Goal: Task Accomplishment & Management: Manage account settings

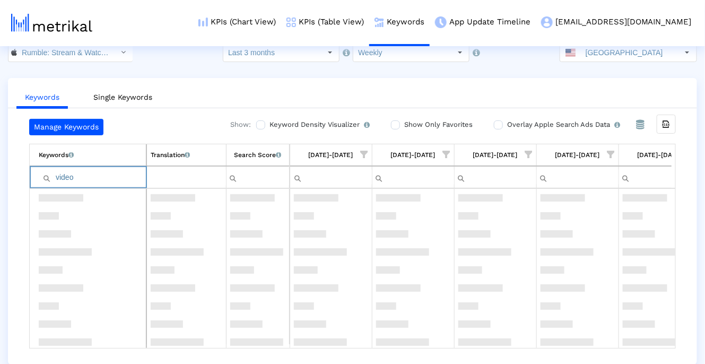
scroll to position [183, 0]
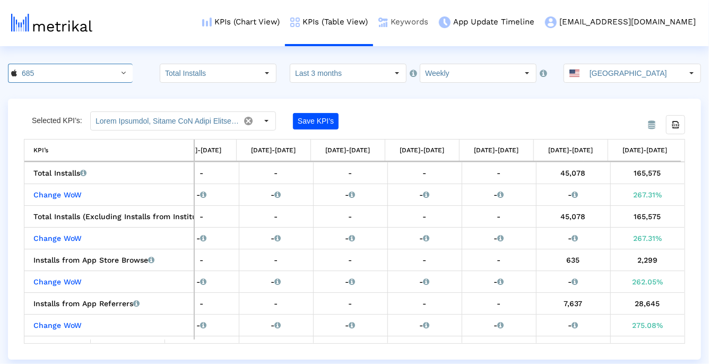
click at [433, 27] on link "Keywords" at bounding box center [403, 22] width 60 height 44
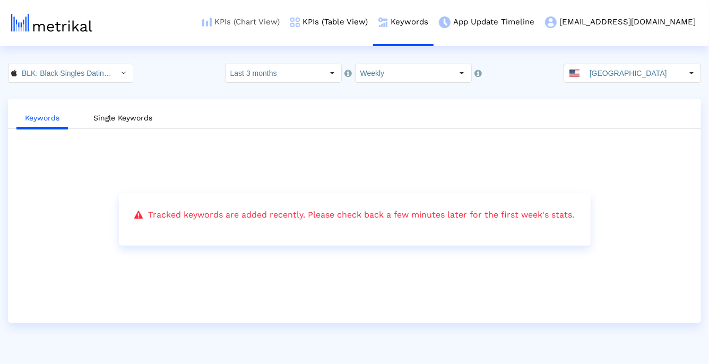
click at [285, 23] on link "KPIs (Chart View)" at bounding box center [241, 22] width 88 height 44
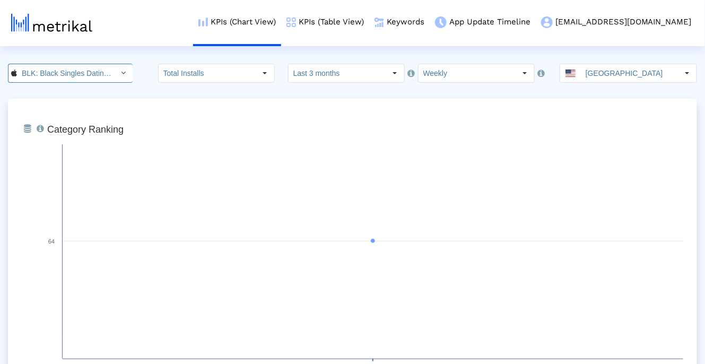
click at [121, 75] on icon "Select" at bounding box center [123, 72] width 5 height 7
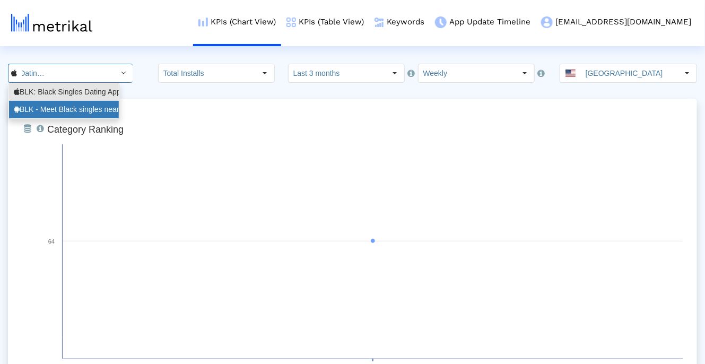
click at [108, 103] on div "BLK - Meet Black singles nearby! <com.affinityapps.blk>" at bounding box center [64, 110] width 110 height 18
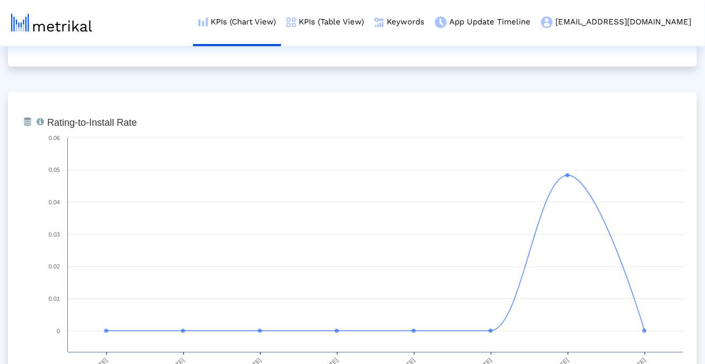
scroll to position [0, 0]
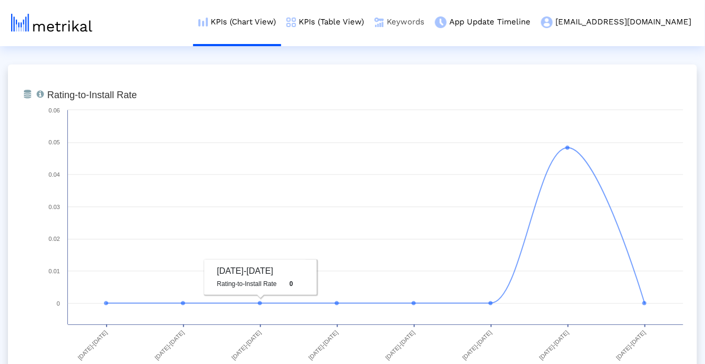
click at [430, 20] on link "Keywords" at bounding box center [399, 22] width 60 height 44
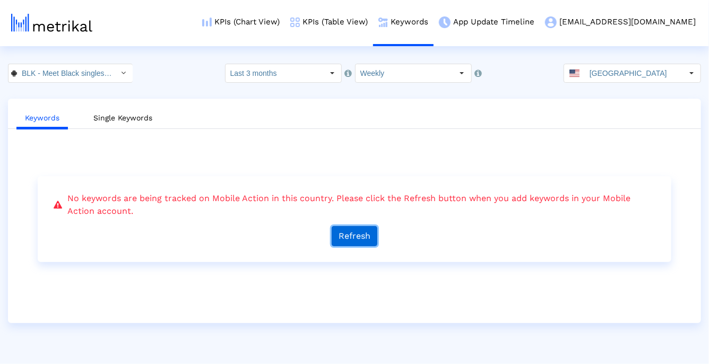
click at [355, 230] on button "Refresh" at bounding box center [354, 236] width 46 height 20
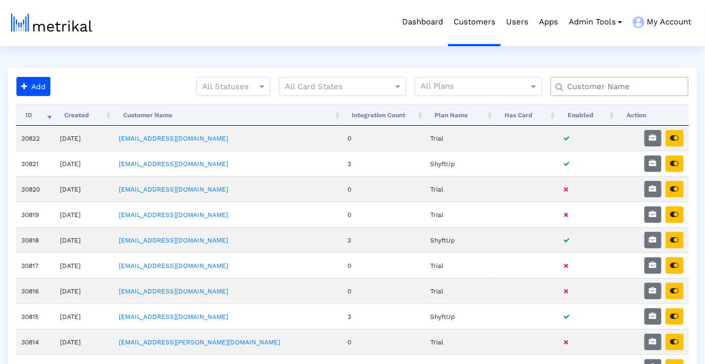
click at [588, 85] on input "text" at bounding box center [621, 86] width 125 height 11
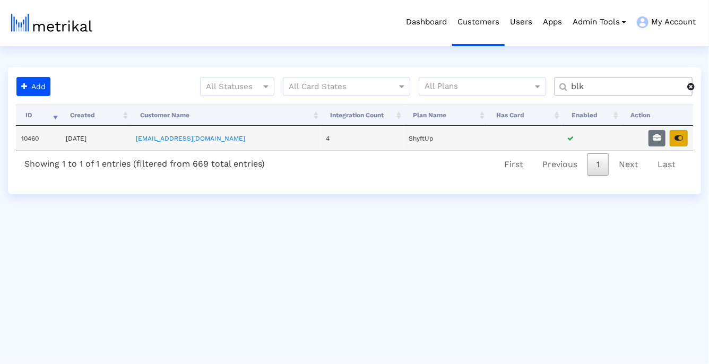
type input "blk"
click at [675, 139] on icon "button" at bounding box center [678, 137] width 8 height 7
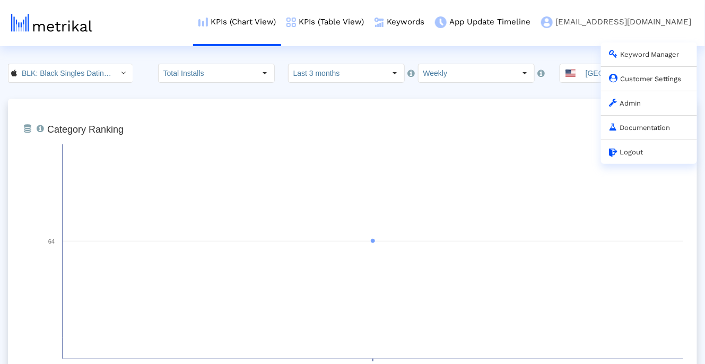
click at [649, 76] on link "Customer Settings" at bounding box center [645, 79] width 73 height 8
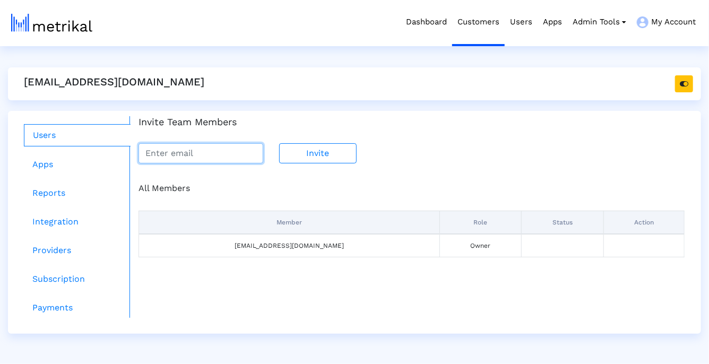
click at [196, 161] on input "email" at bounding box center [200, 153] width 125 height 20
click at [207, 161] on input "email" at bounding box center [200, 153] width 125 height 20
paste input "[PERSON_NAME][EMAIL_ADDRESS][PERSON_NAME][DOMAIN_NAME]"
type input "[PERSON_NAME][EMAIL_ADDRESS][PERSON_NAME][DOMAIN_NAME]"
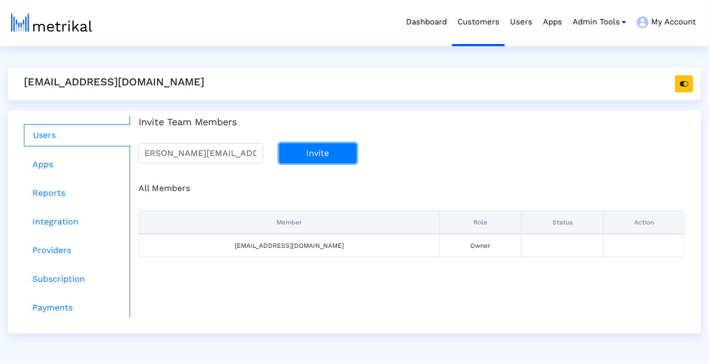
click at [303, 153] on button "Invite" at bounding box center [318, 153] width 78 height 20
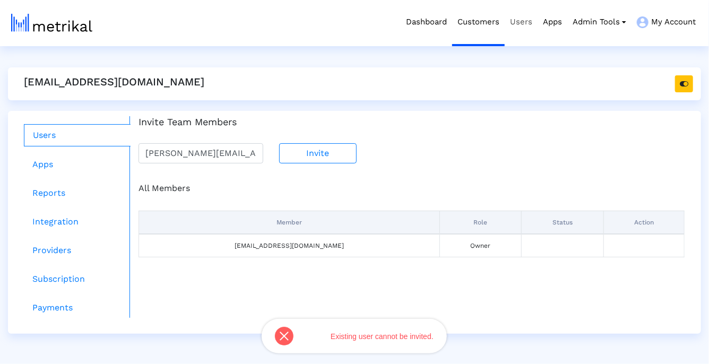
click at [532, 23] on link "Users" at bounding box center [520, 22] width 33 height 44
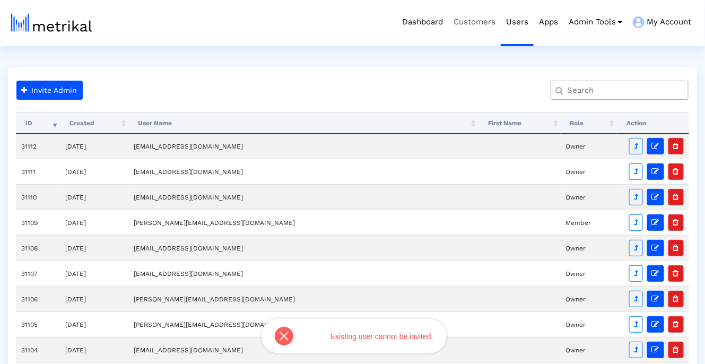
click at [482, 20] on link "Customers" at bounding box center [474, 22] width 53 height 44
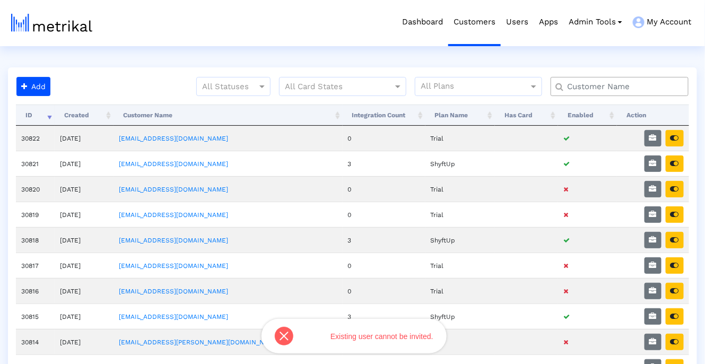
click at [610, 89] on input "text" at bounding box center [621, 86] width 125 height 11
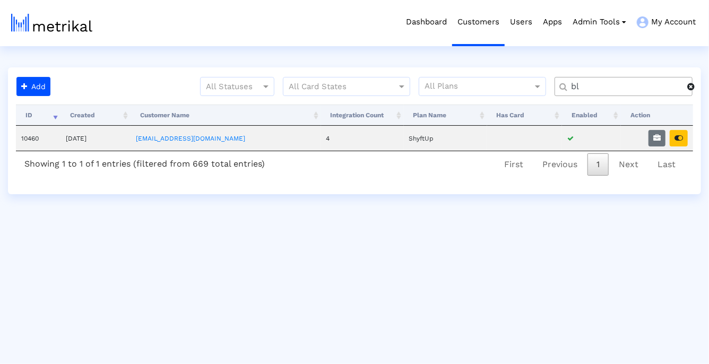
type input "b"
click at [681, 140] on icon "button" at bounding box center [678, 137] width 8 height 7
click at [643, 90] on input "arch" at bounding box center [625, 86] width 124 height 11
type input "blk"
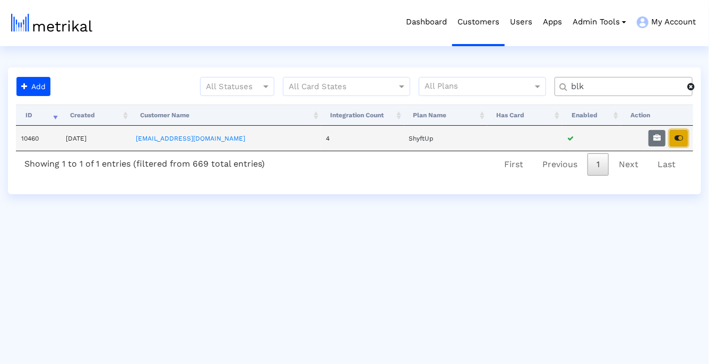
click at [673, 139] on button "button" at bounding box center [678, 138] width 18 height 16
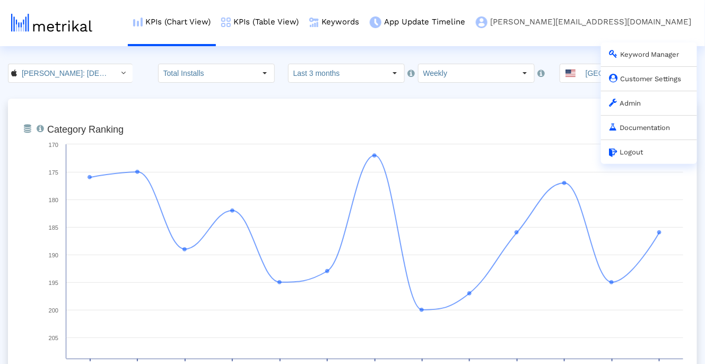
click at [637, 79] on link "Customer Settings" at bounding box center [645, 79] width 73 height 8
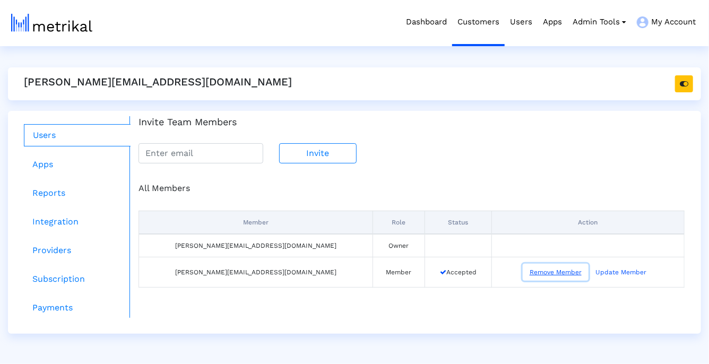
click at [528, 273] on button "Remove Member" at bounding box center [555, 272] width 66 height 17
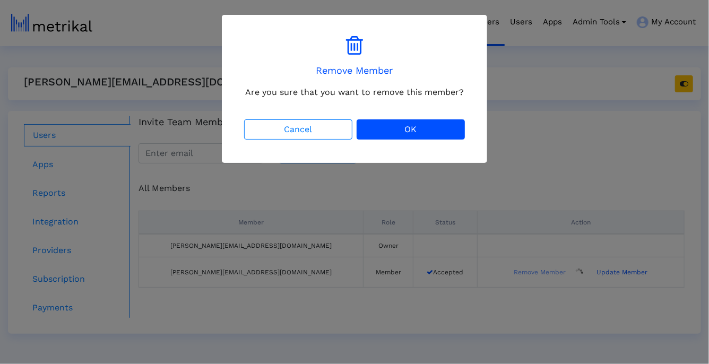
click at [445, 141] on div "Cancel OK" at bounding box center [354, 129] width 225 height 24
click at [445, 123] on button "OK" at bounding box center [410, 129] width 108 height 20
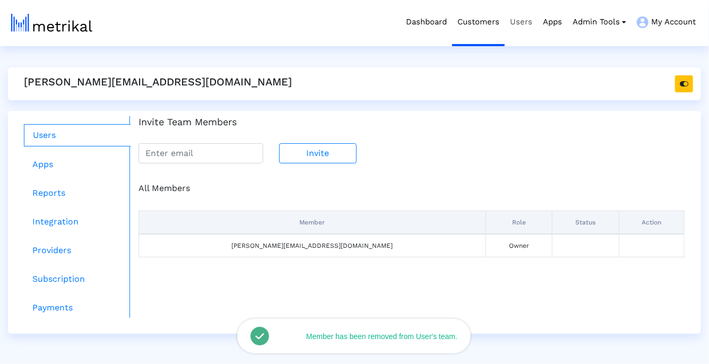
click at [523, 18] on link "Users" at bounding box center [520, 22] width 33 height 44
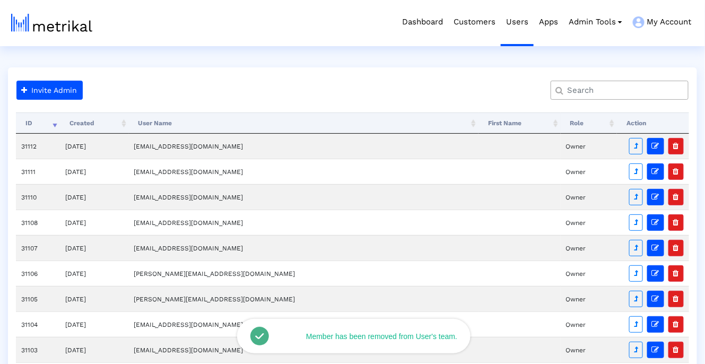
click at [647, 88] on input "text" at bounding box center [621, 90] width 125 height 11
paste input "[PERSON_NAME][EMAIL_ADDRESS][PERSON_NAME][DOMAIN_NAME]"
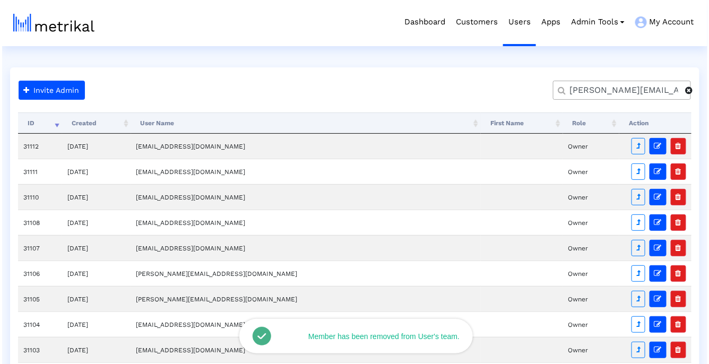
scroll to position [0, 22]
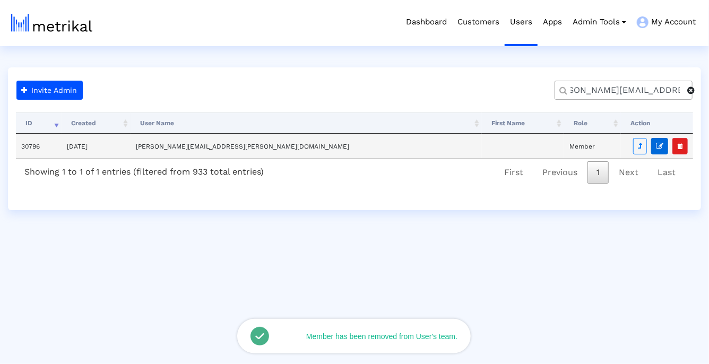
type input "[PERSON_NAME][EMAIL_ADDRESS][PERSON_NAME][DOMAIN_NAME]"
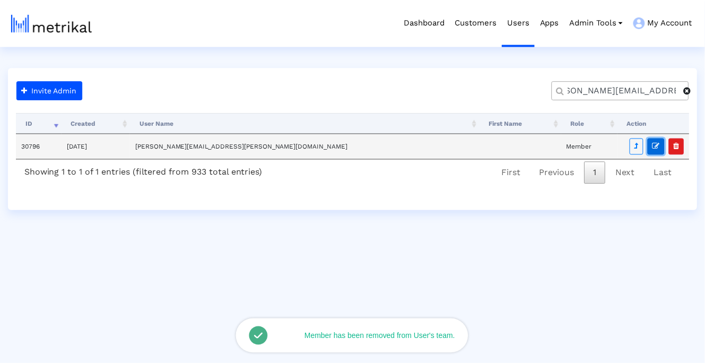
scroll to position [0, 0]
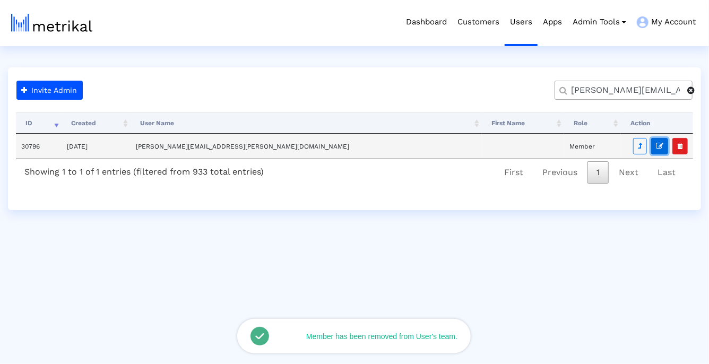
click at [658, 147] on icon "button" at bounding box center [658, 145] width 7 height 7
select select "Member"
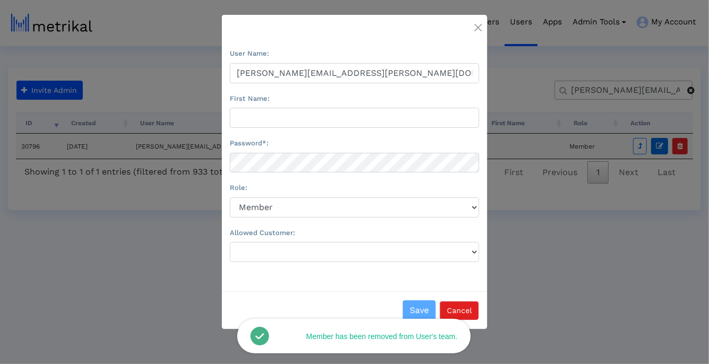
select select
click at [478, 27] on img "Close" at bounding box center [477, 27] width 7 height 7
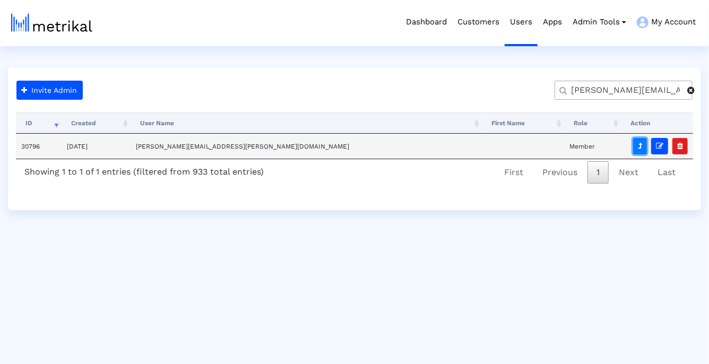
click at [642, 146] on button "button" at bounding box center [640, 146] width 14 height 16
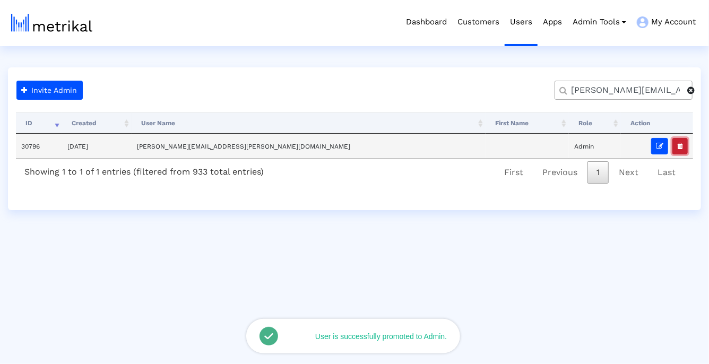
click at [678, 145] on icon "button" at bounding box center [680, 145] width 6 height 7
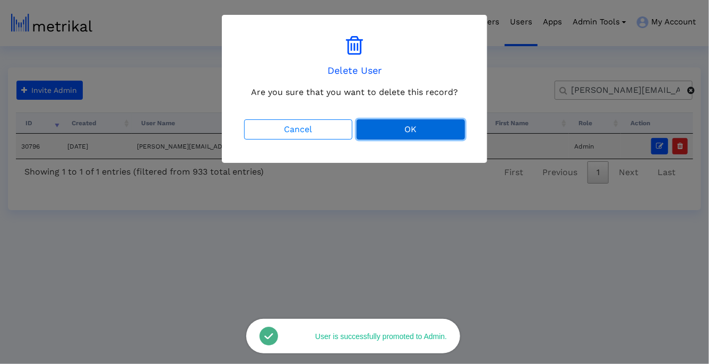
click at [387, 130] on button "OK" at bounding box center [410, 129] width 108 height 20
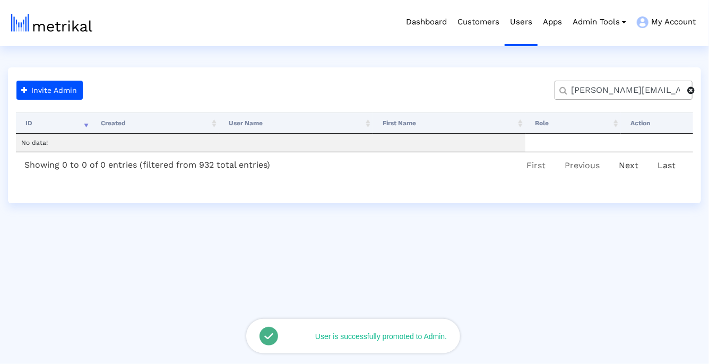
click at [611, 92] on input "[PERSON_NAME][EMAIL_ADDRESS][PERSON_NAME][DOMAIN_NAME]" at bounding box center [625, 90] width 124 height 11
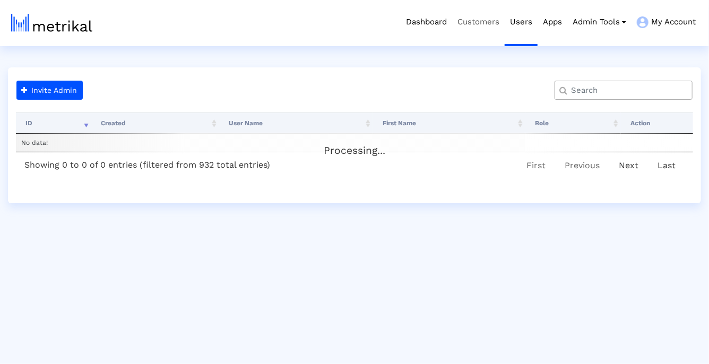
click at [483, 14] on link "Customers" at bounding box center [478, 22] width 53 height 44
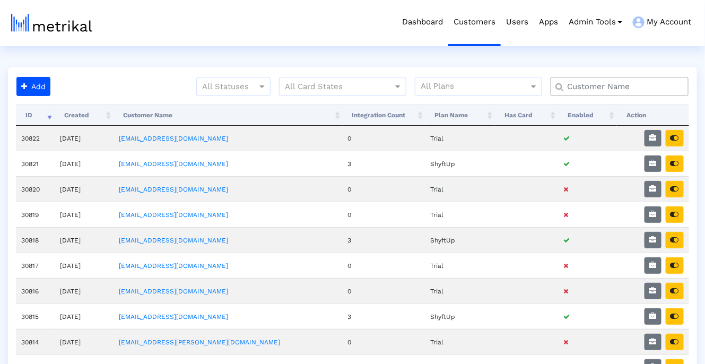
click at [607, 81] on input "text" at bounding box center [621, 86] width 125 height 11
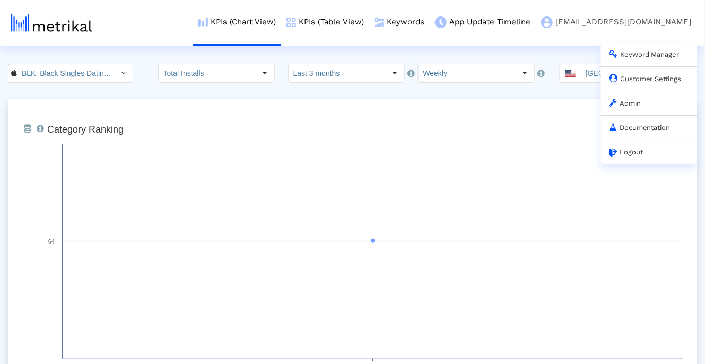
click at [639, 80] on link "Customer Settings" at bounding box center [645, 79] width 73 height 8
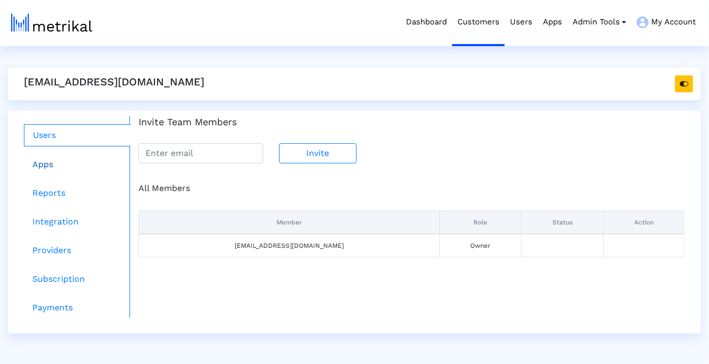
click at [87, 164] on link "Apps" at bounding box center [77, 164] width 107 height 21
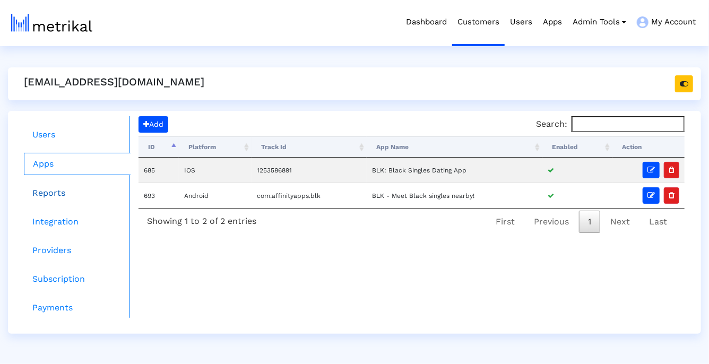
click at [66, 189] on link "Reports" at bounding box center [77, 192] width 107 height 21
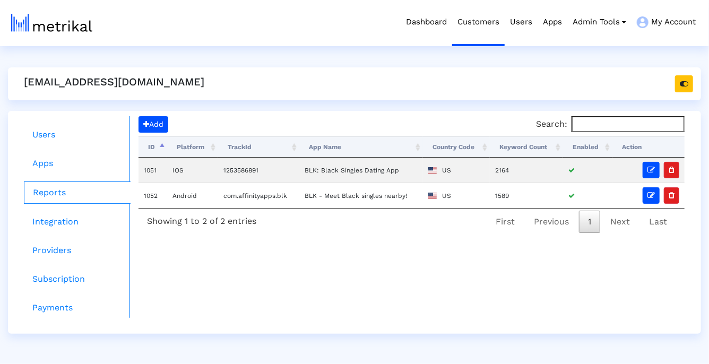
click at [58, 234] on ul "Users Apps Reports Integration Providers Subscription Payments" at bounding box center [73, 217] width 114 height 202
click at [58, 226] on link "Integration" at bounding box center [77, 221] width 107 height 21
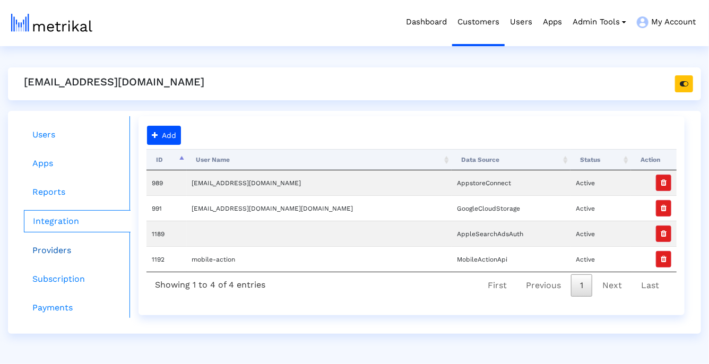
click at [59, 252] on link "Providers" at bounding box center [77, 250] width 107 height 21
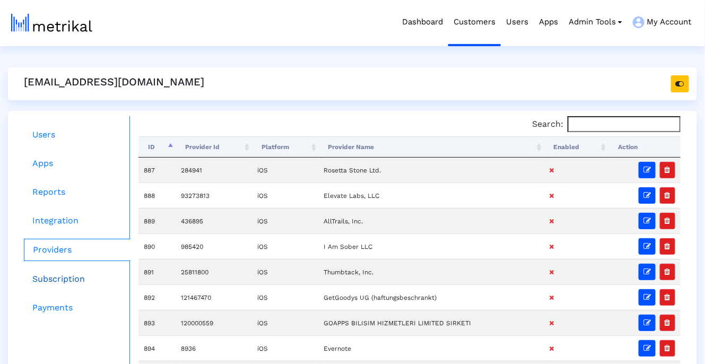
click at [60, 275] on link "Subscription" at bounding box center [77, 278] width 107 height 21
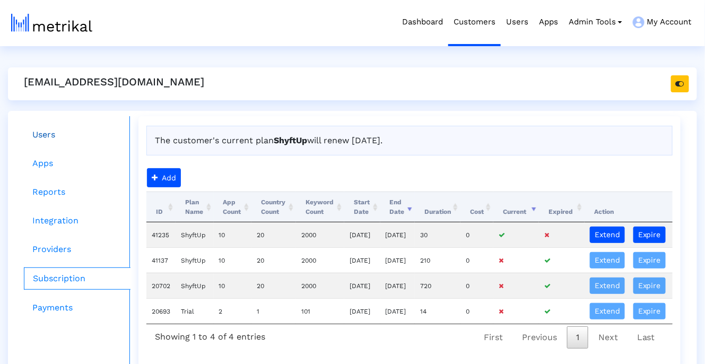
click at [97, 138] on link "Users" at bounding box center [77, 134] width 107 height 21
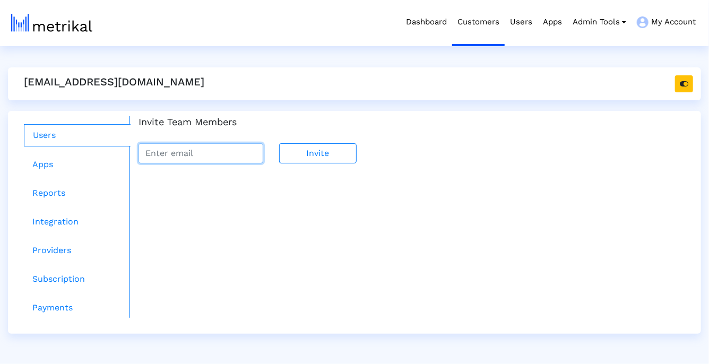
click at [190, 156] on input "email" at bounding box center [200, 153] width 125 height 20
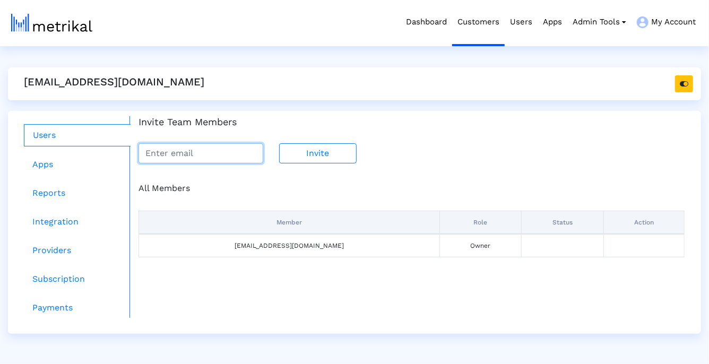
type input "[PERSON_NAME][EMAIL_ADDRESS][PERSON_NAME][DOMAIN_NAME]"
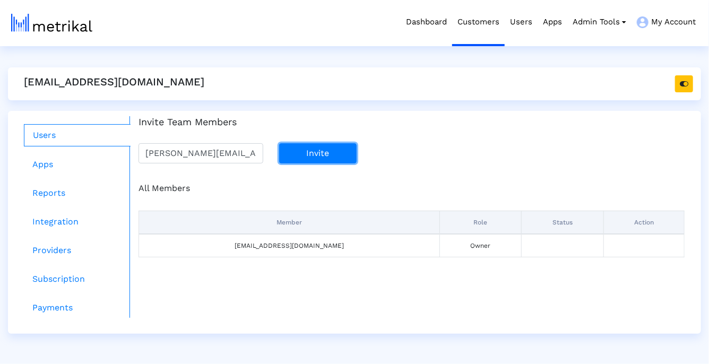
click at [326, 152] on button "Invite" at bounding box center [318, 153] width 78 height 20
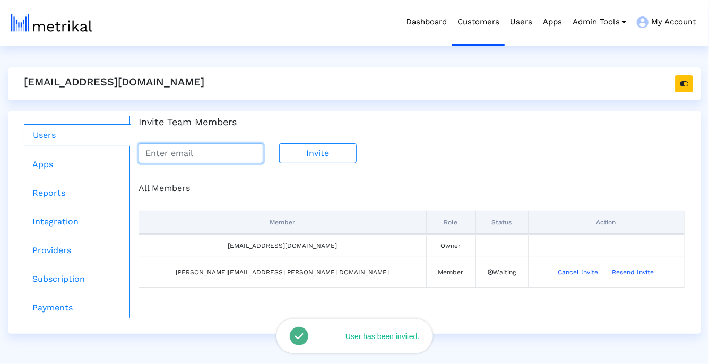
click at [199, 156] on input "email" at bounding box center [200, 153] width 125 height 20
paste input "[PERSON_NAME][EMAIL_ADDRESS][DOMAIN_NAME]"
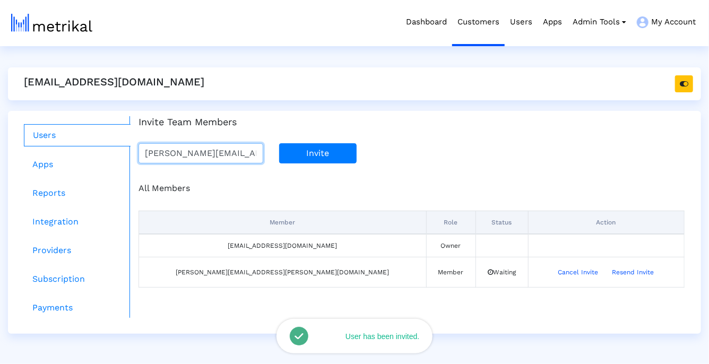
type input "[PERSON_NAME][EMAIL_ADDRESS][DOMAIN_NAME]"
click at [296, 149] on button "Invite" at bounding box center [318, 153] width 78 height 20
